Goal: Information Seeking & Learning: Learn about a topic

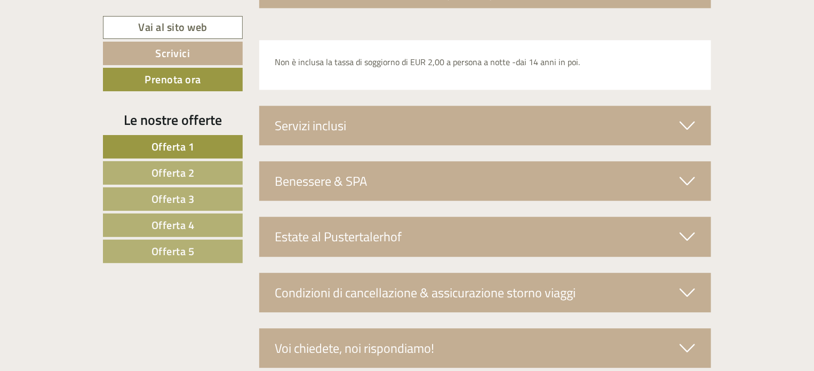
scroll to position [3307, 0]
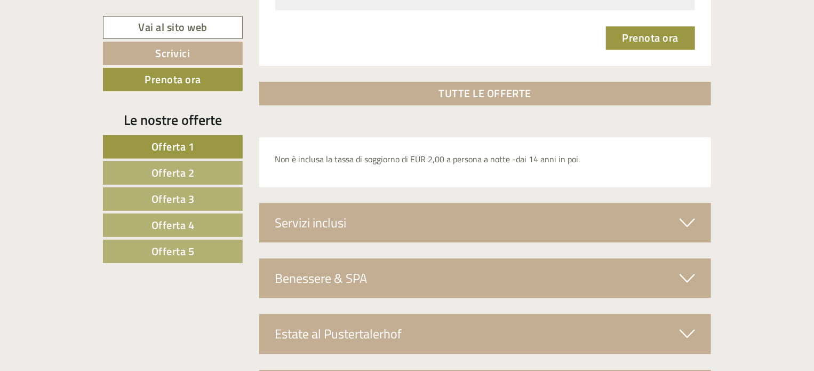
click at [185, 201] on span "Offerta 3" at bounding box center [172, 198] width 43 height 17
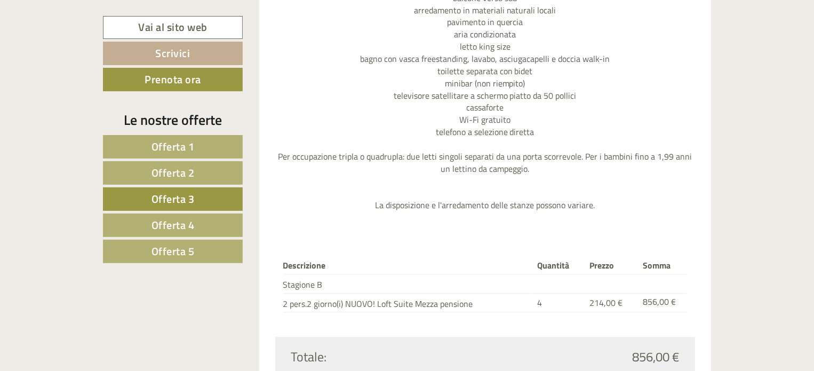
scroll to position [1347, 0]
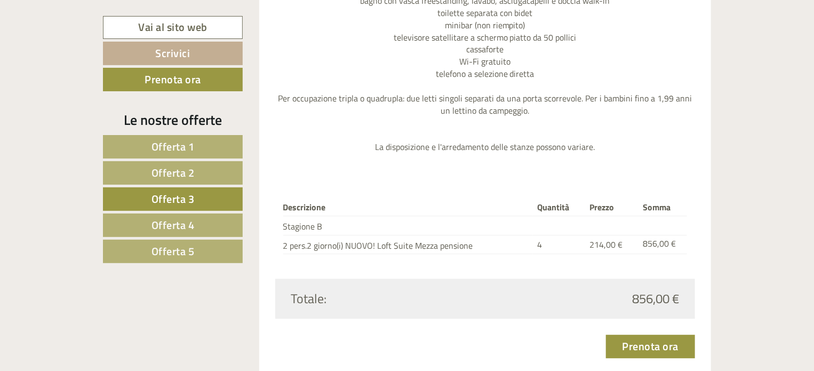
click at [154, 217] on span "Offerta 4" at bounding box center [172, 225] width 43 height 17
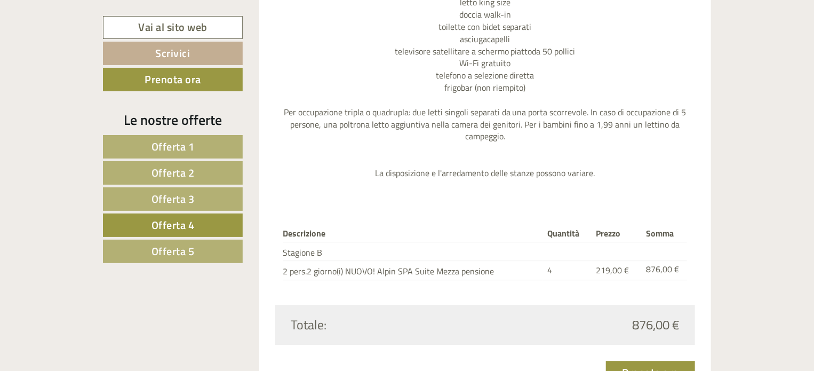
scroll to position [1401, 0]
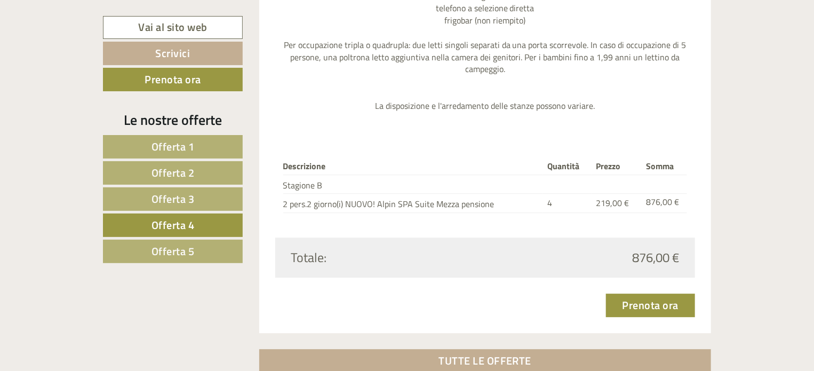
click at [153, 245] on span "Offerta 5" at bounding box center [172, 251] width 43 height 17
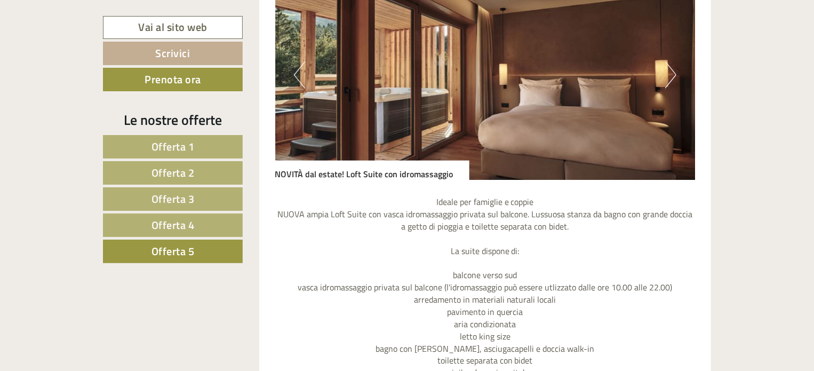
scroll to position [974, 0]
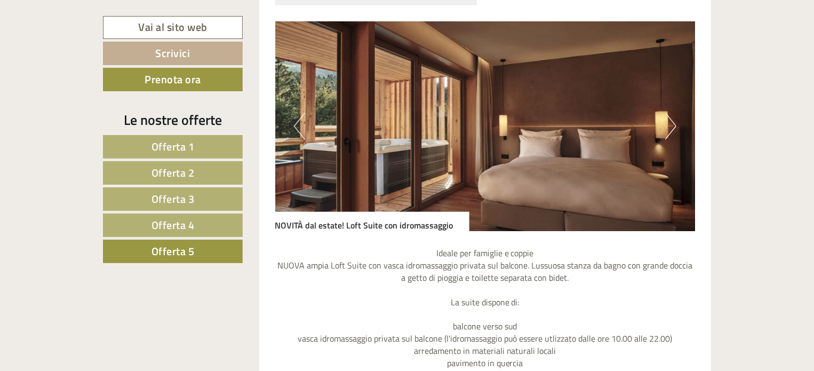
click at [677, 125] on img at bounding box center [485, 126] width 420 height 210
click at [669, 123] on button "Next" at bounding box center [670, 126] width 11 height 27
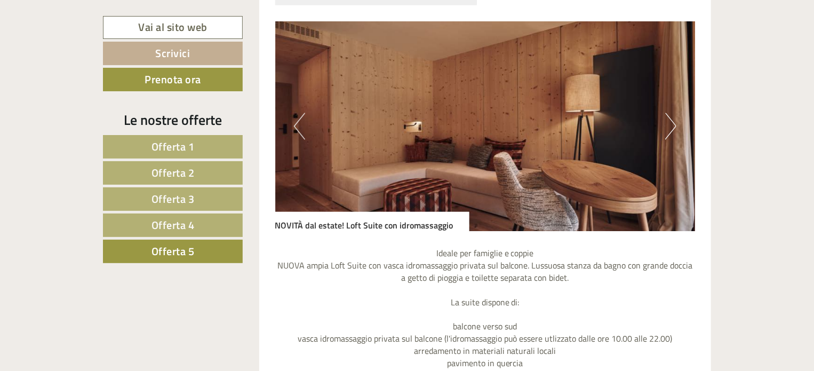
click at [669, 123] on button "Next" at bounding box center [670, 126] width 11 height 27
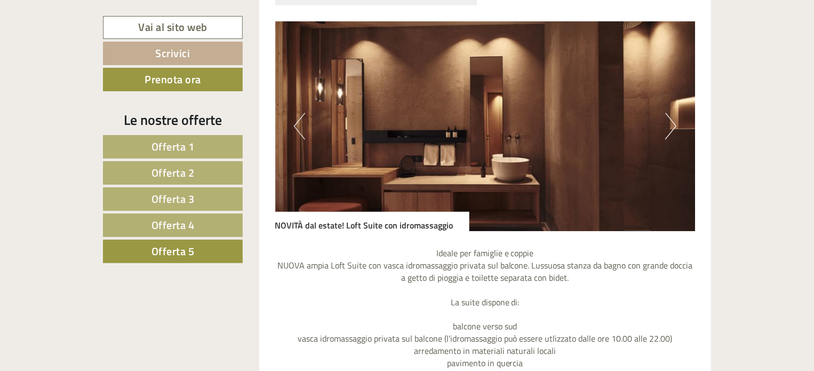
click at [669, 123] on button "Next" at bounding box center [670, 126] width 11 height 27
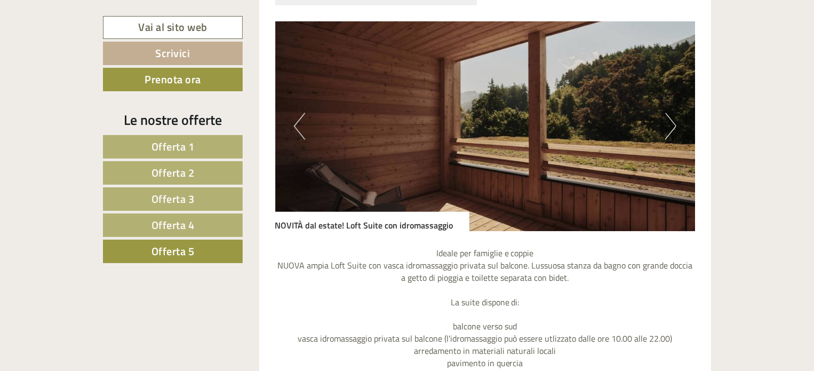
click at [669, 123] on button "Next" at bounding box center [670, 126] width 11 height 27
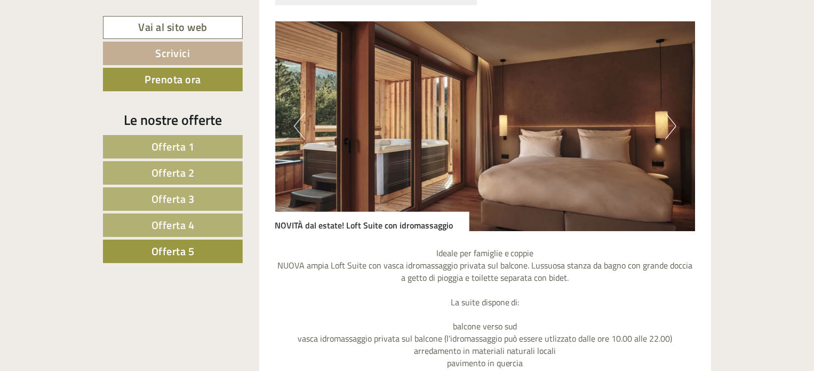
click at [669, 123] on button "Next" at bounding box center [670, 126] width 11 height 27
